Goal: Task Accomplishment & Management: Use online tool/utility

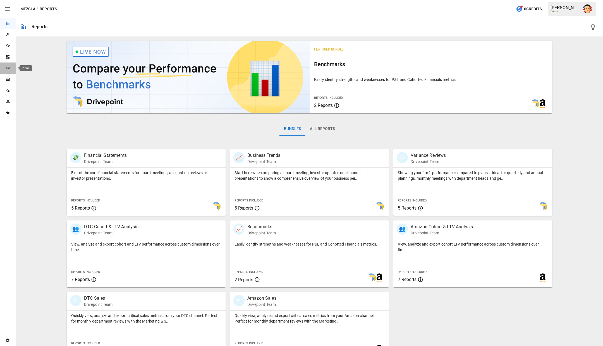
click at [6, 70] on icon "Plans" at bounding box center [8, 68] width 4 height 4
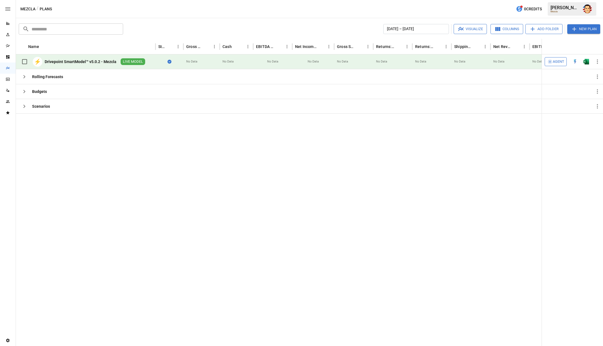
click at [88, 61] on div "Drivepoint SmartModel™ v5.0.2 - Mezcla" at bounding box center [81, 62] width 72 height 6
click at [586, 61] on img "Open in Excel" at bounding box center [587, 62] width 6 height 6
drag, startPoint x: 178, startPoint y: 156, endPoint x: 192, endPoint y: 139, distance: 22.2
click at [178, 156] on div at bounding box center [343, 229] width 654 height 233
click at [210, 22] on div "​ ​ [DATE] – [DATE] Visualize Columns Add Folder New Plan Name Status Gross Mar…" at bounding box center [309, 182] width 587 height 328
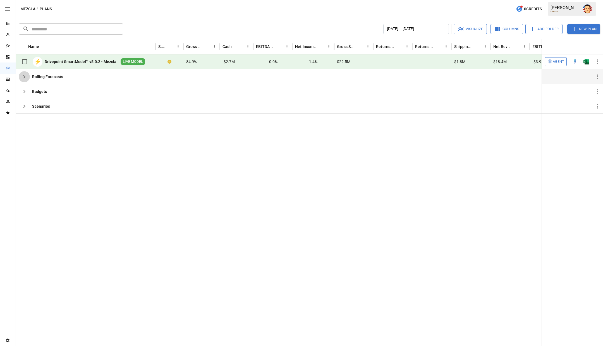
click at [24, 76] on icon "button" at bounding box center [24, 76] width 7 height 7
click at [24, 92] on icon "button" at bounding box center [24, 91] width 2 height 3
drag, startPoint x: 24, startPoint y: 110, endPoint x: 29, endPoint y: 123, distance: 14.4
click at [24, 110] on button "button" at bounding box center [24, 106] width 11 height 11
drag, startPoint x: 73, startPoint y: 149, endPoint x: 77, endPoint y: 149, distance: 4.0
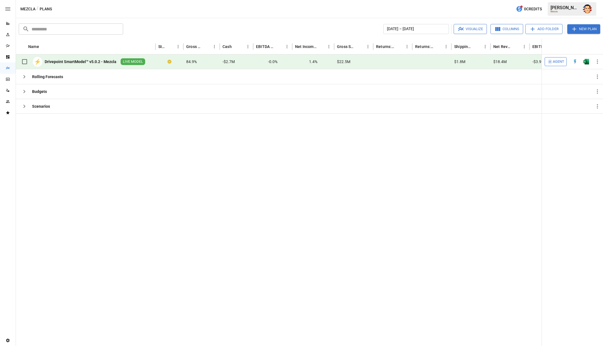
click at [73, 149] on div at bounding box center [343, 229] width 654 height 233
